Goal: Transaction & Acquisition: Purchase product/service

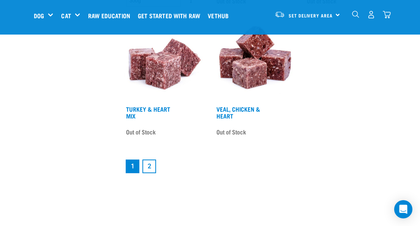
scroll to position [1405, 0]
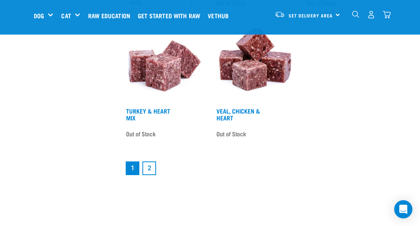
click at [147, 173] on link "2" at bounding box center [149, 168] width 14 height 14
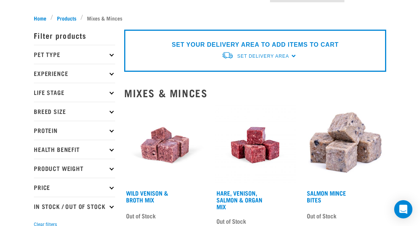
scroll to position [114, 0]
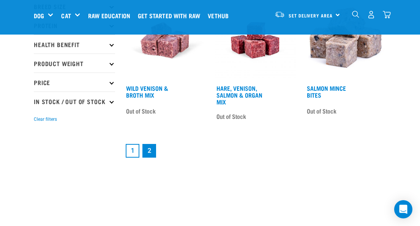
click at [132, 155] on link "1" at bounding box center [133, 151] width 14 height 14
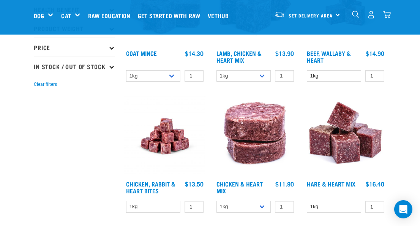
scroll to position [152, 0]
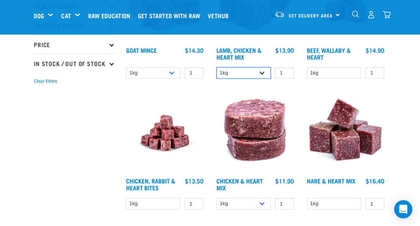
click at [262, 77] on select "1kg 3kg" at bounding box center [243, 73] width 54 height 12
click at [262, 74] on select "1kg 3kg" at bounding box center [243, 73] width 54 height 12
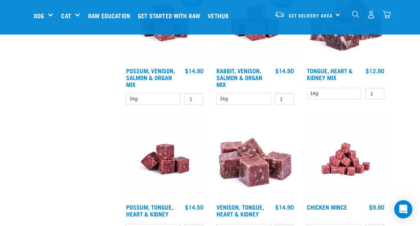
scroll to position [531, 0]
